Goal: Ask a question

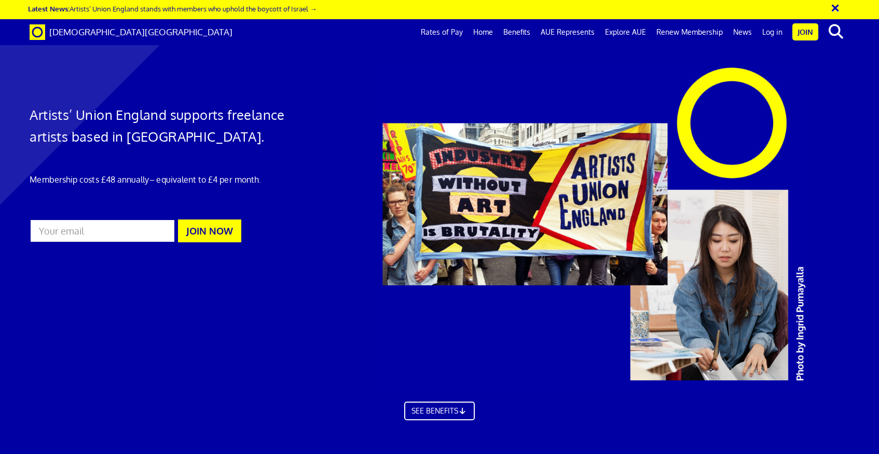
scroll to position [0, 11]
click at [768, 35] on link "Log in" at bounding box center [772, 32] width 31 height 26
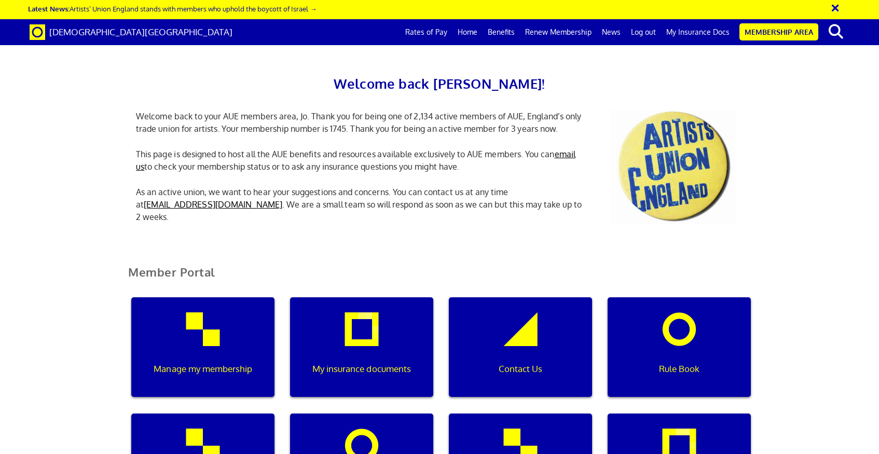
scroll to position [222, 0]
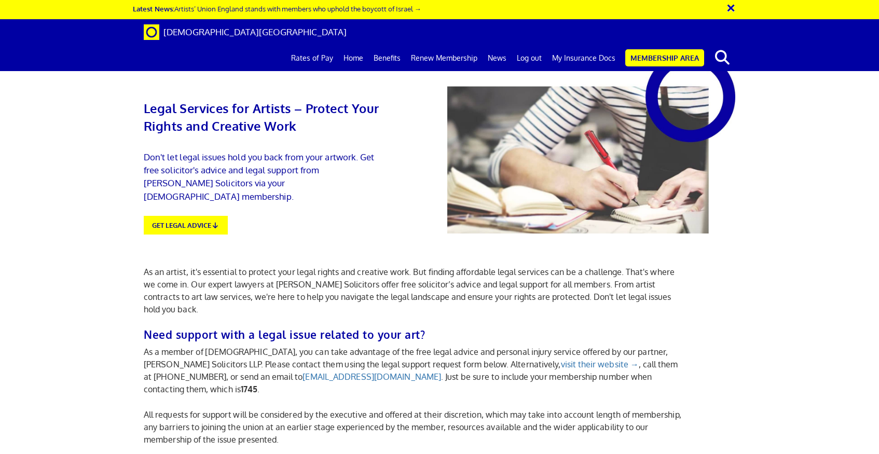
scroll to position [0, 11]
click at [210, 214] on link "GET LEGAL ADVICE" at bounding box center [186, 224] width 92 height 21
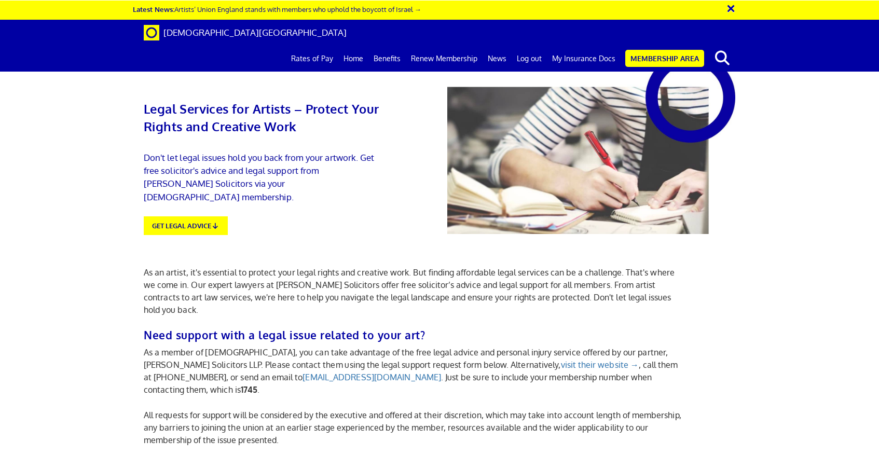
scroll to position [61, 0]
